Goal: Information Seeking & Learning: Learn about a topic

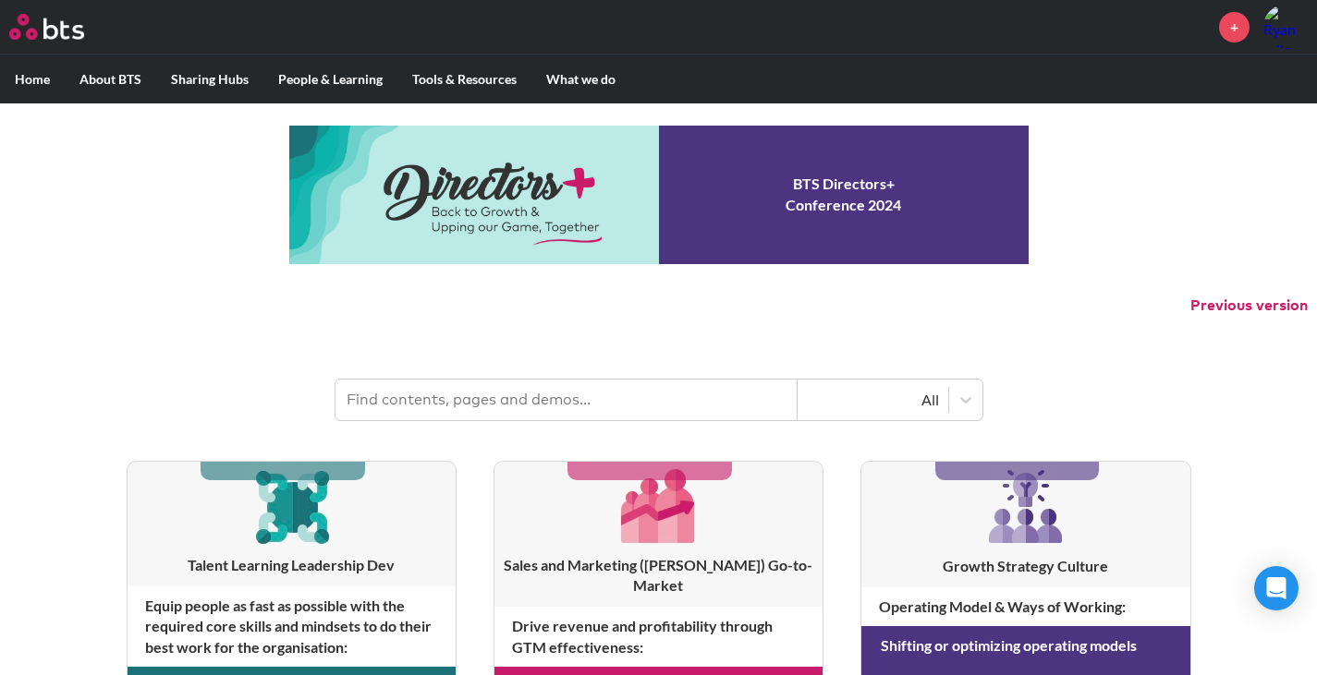
click at [497, 403] on input "text" at bounding box center [566, 400] width 462 height 41
type input "Uber"
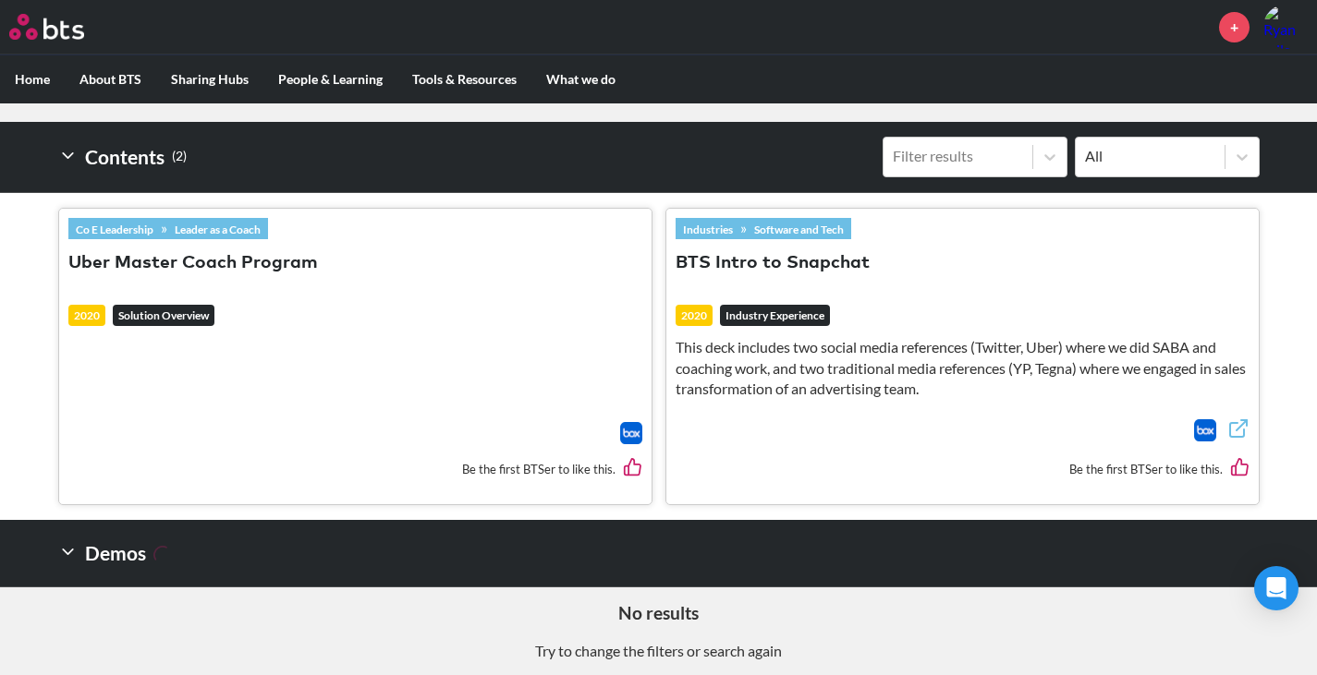
scroll to position [507, 0]
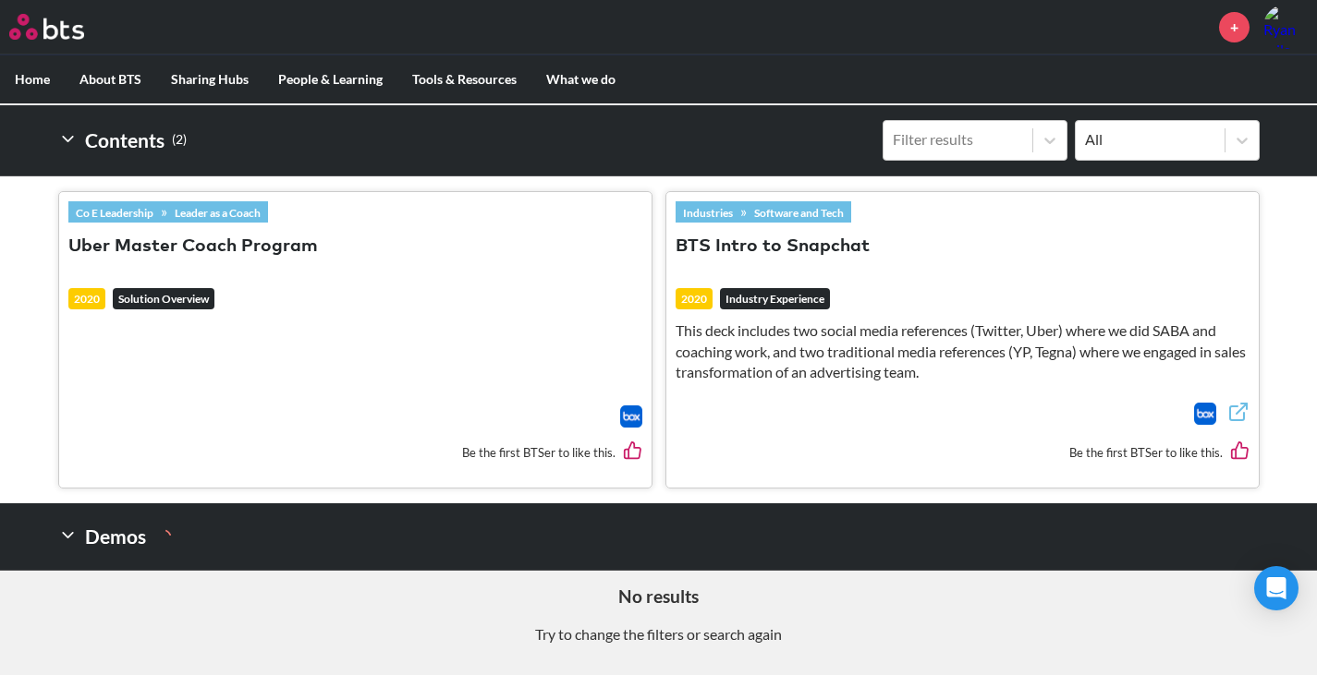
click at [794, 209] on link "Software and Tech" at bounding box center [799, 212] width 104 height 20
click at [1243, 407] on icon at bounding box center [1238, 412] width 22 height 22
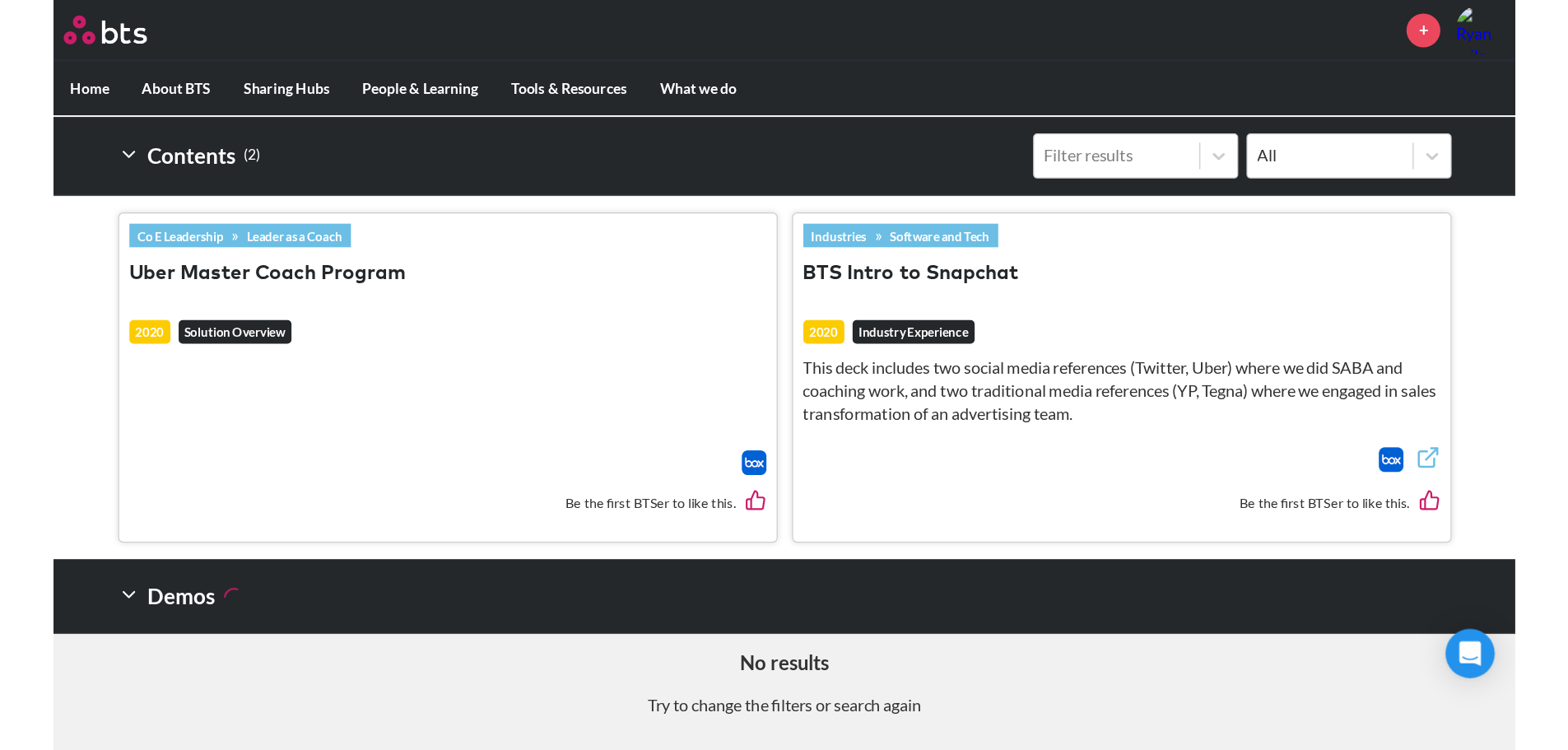
scroll to position [305, 0]
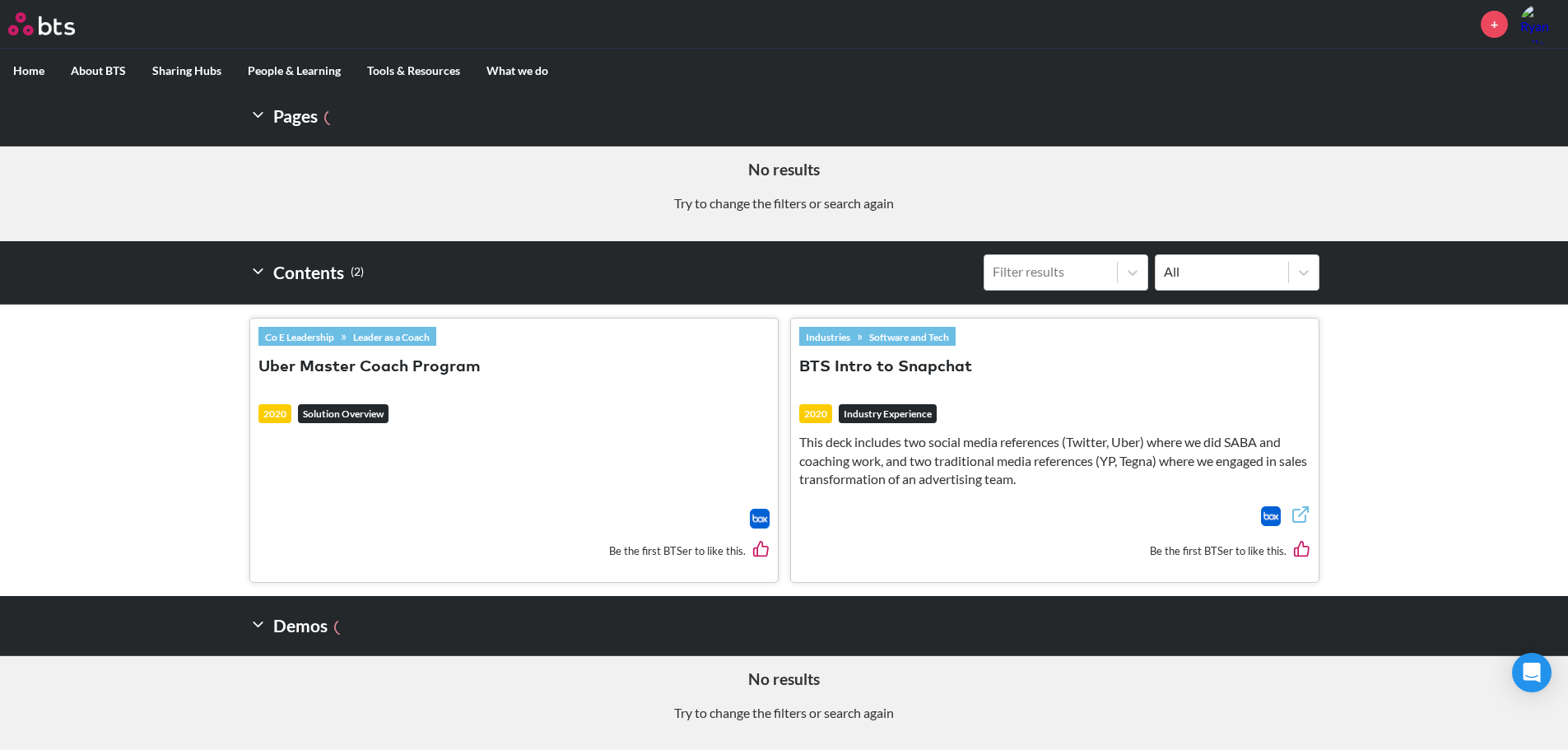
click at [355, 413] on em "Solution Overview" at bounding box center [343, 414] width 91 height 20
click at [321, 363] on button "Uber Master Coach Program" at bounding box center [369, 367] width 222 height 22
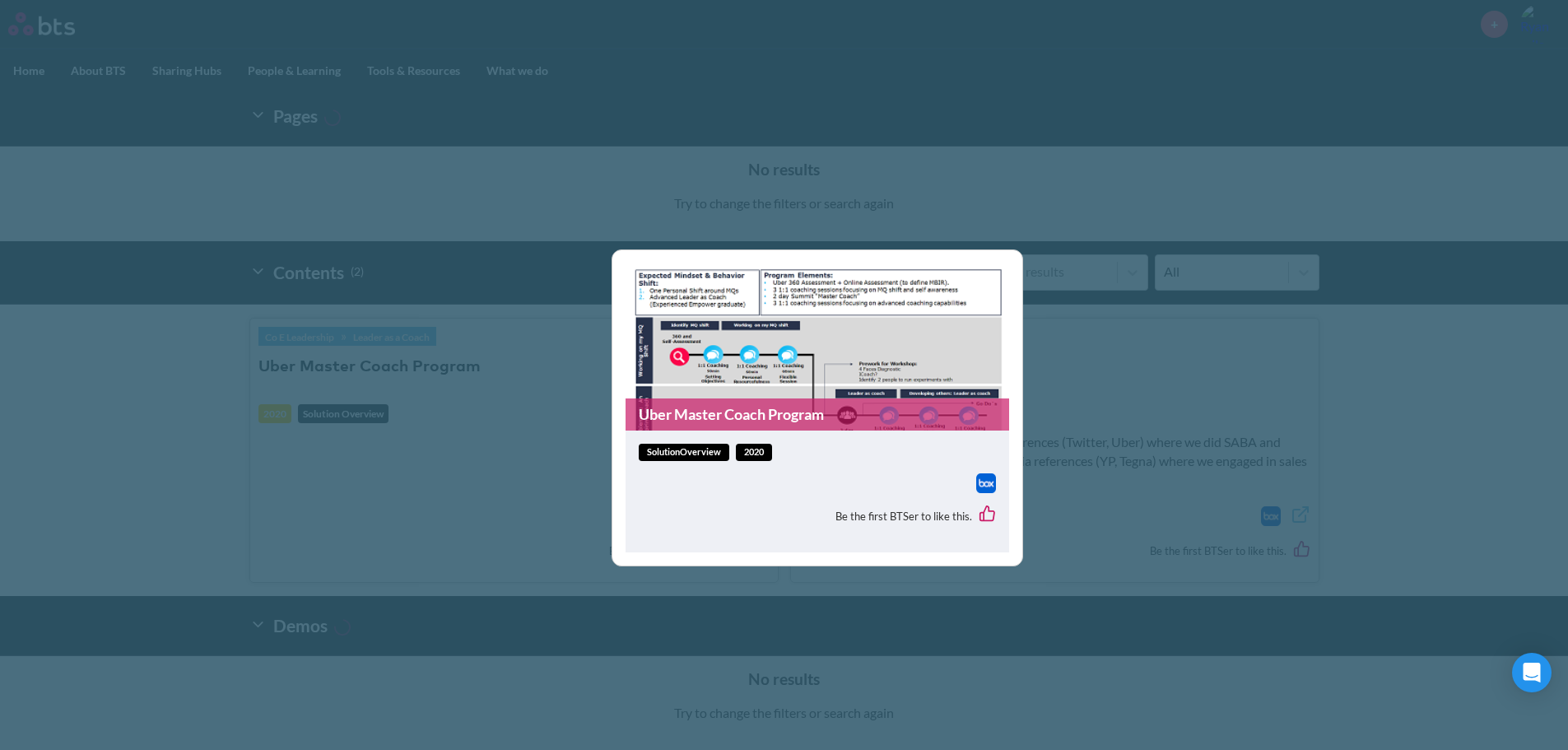
click at [536, 509] on div "Uber Master Coach Program solutionOverview 2020 Be the first BTSer to like this." at bounding box center [784, 375] width 1568 height 750
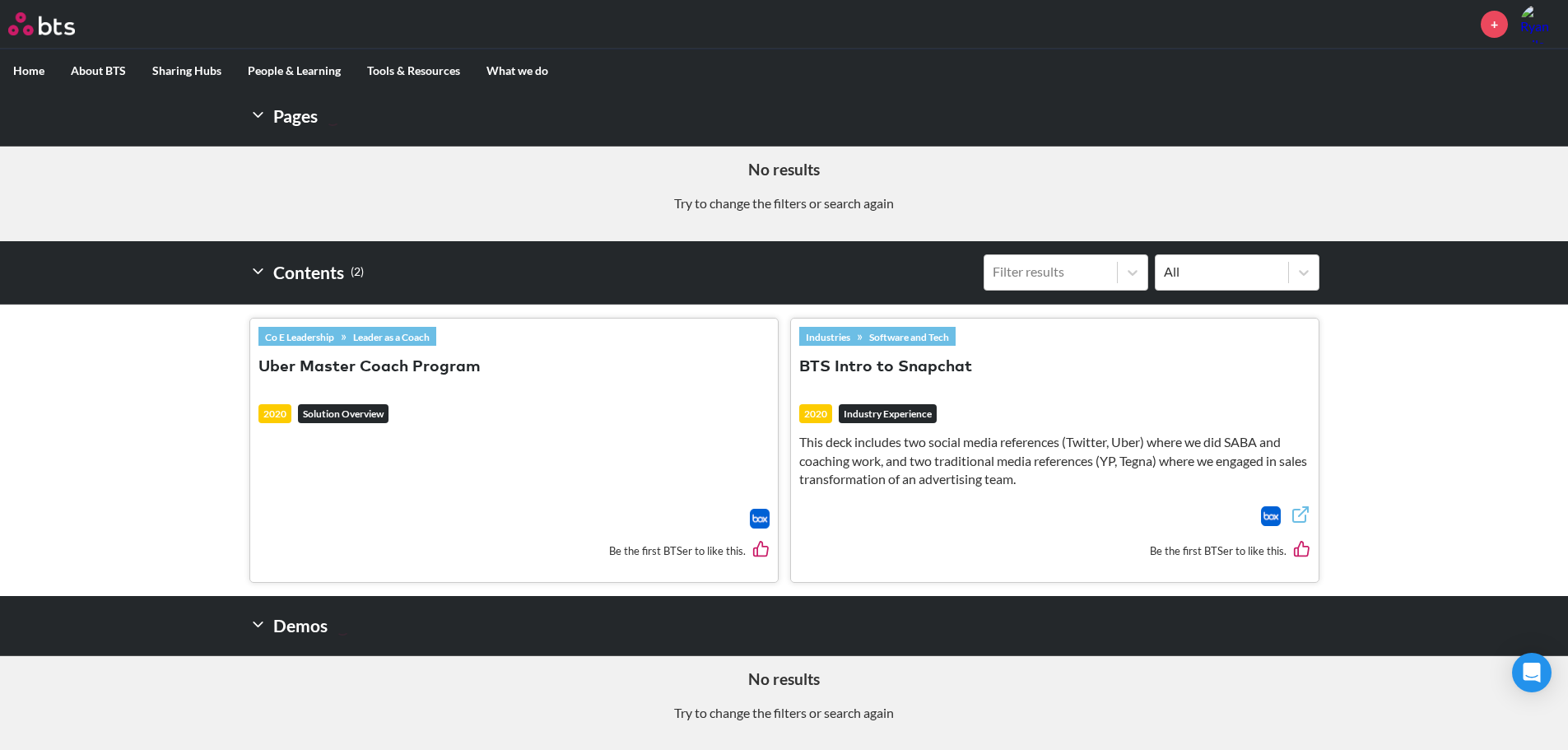
click at [764, 519] on img at bounding box center [760, 518] width 20 height 20
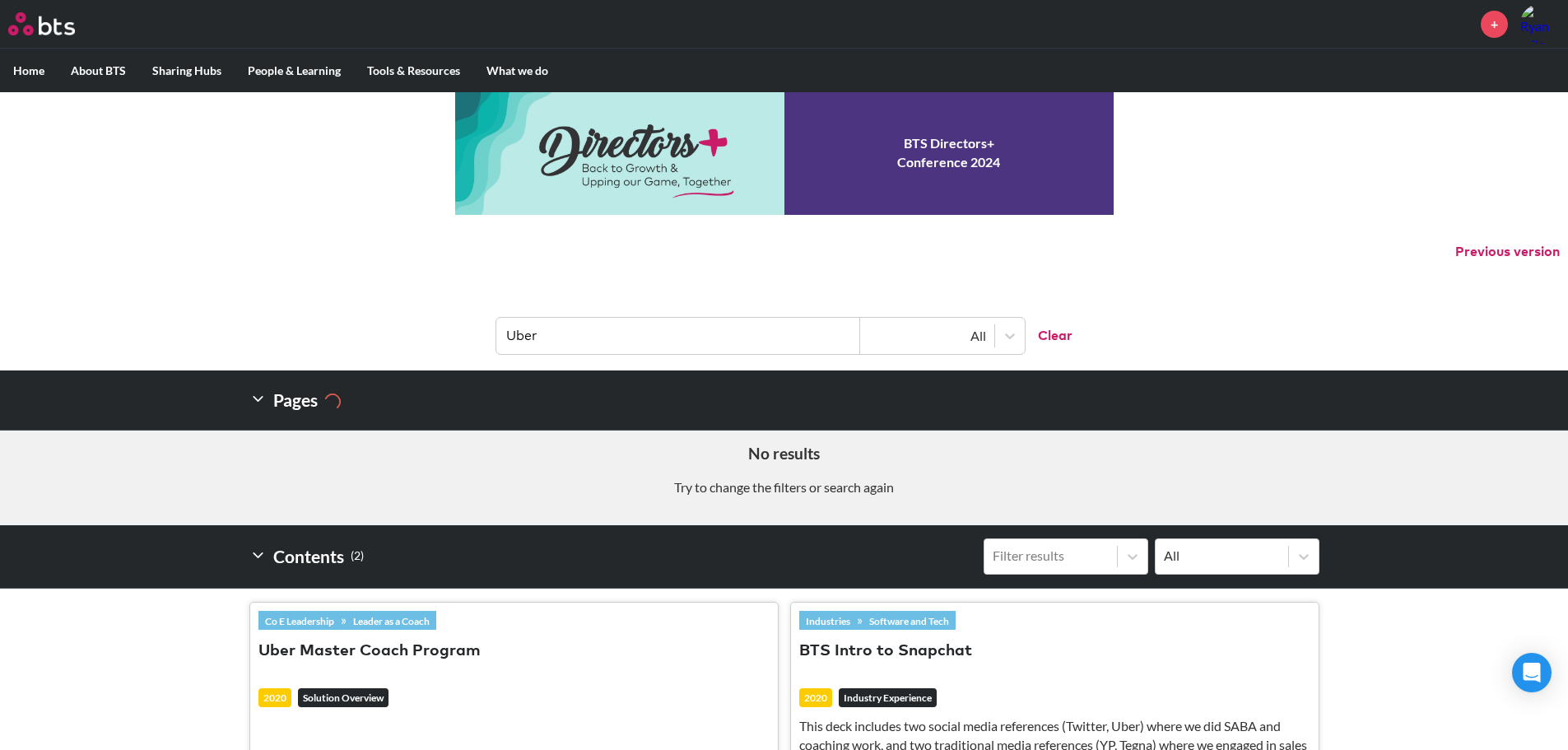
scroll to position [0, 0]
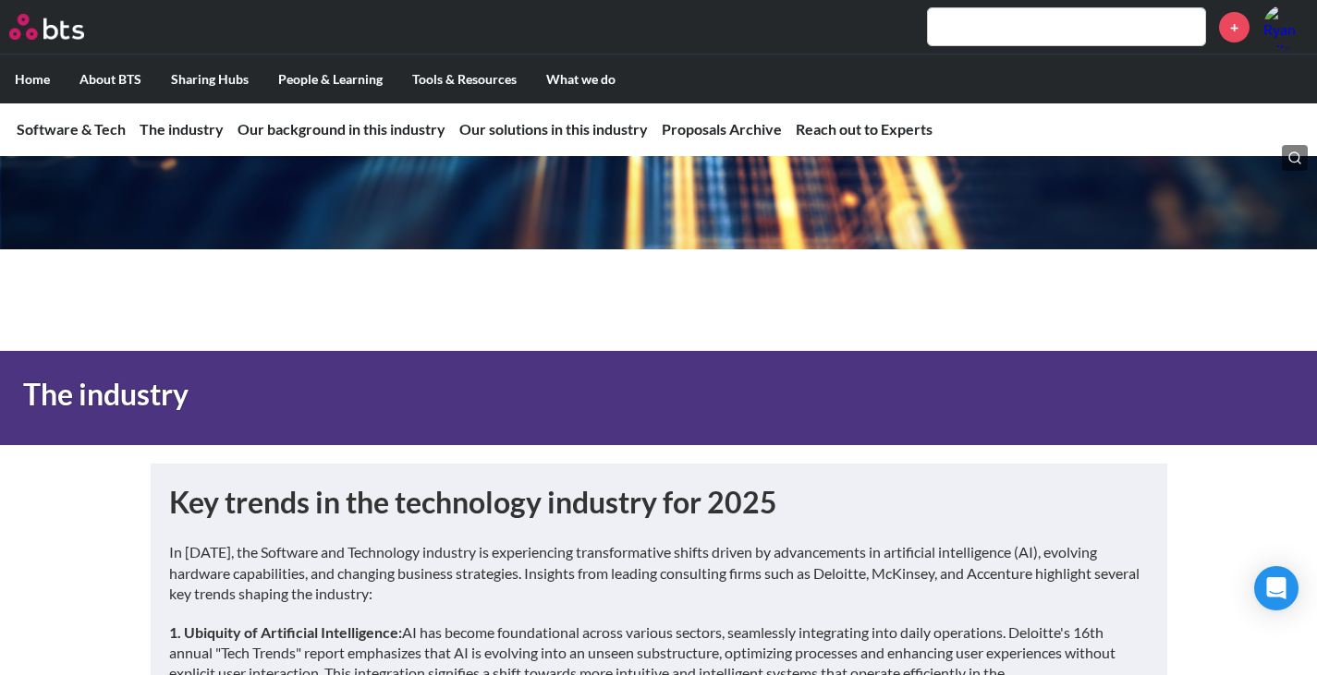
scroll to position [370, 0]
